Goal: Use online tool/utility: Utilize a website feature to perform a specific function

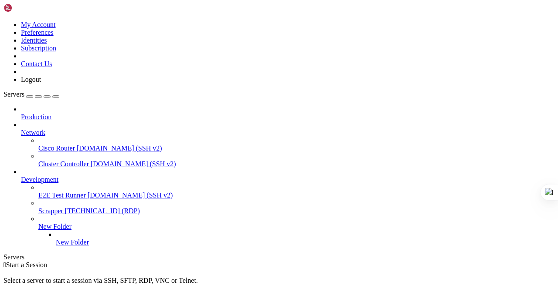
click at [83, 207] on link "Scrapper [TECHNICAL_ID] (RDP)" at bounding box center [296, 211] width 516 height 8
click at [21, 129] on icon at bounding box center [21, 129] width 0 height 0
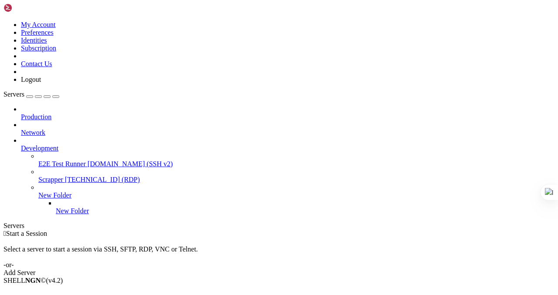
click at [21, 129] on icon at bounding box center [21, 129] width 0 height 0
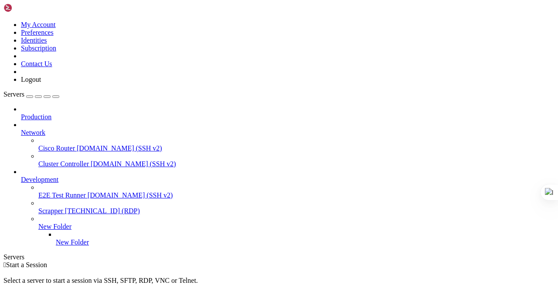
click at [61, 207] on span "Scrapper" at bounding box center [50, 210] width 25 height 7
click at [91, 160] on span "[DOMAIN_NAME] (SSH v2)" at bounding box center [133, 163] width 85 height 7
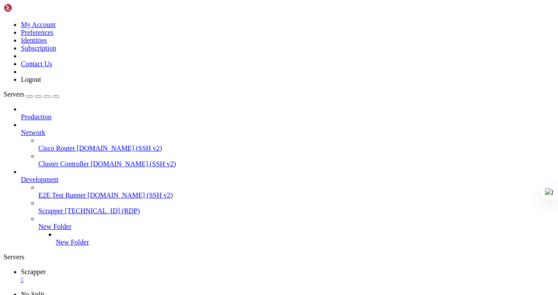
click at [91, 160] on span "[DOMAIN_NAME] (SSH v2)" at bounding box center [133, 163] width 85 height 7
click at [55, 207] on link "Scrapper [TECHNICAL_ID] (RDP)" at bounding box center [296, 211] width 516 height 8
click at [51, 207] on span "Scrapper" at bounding box center [50, 210] width 25 height 7
